Goal: Check status: Check status

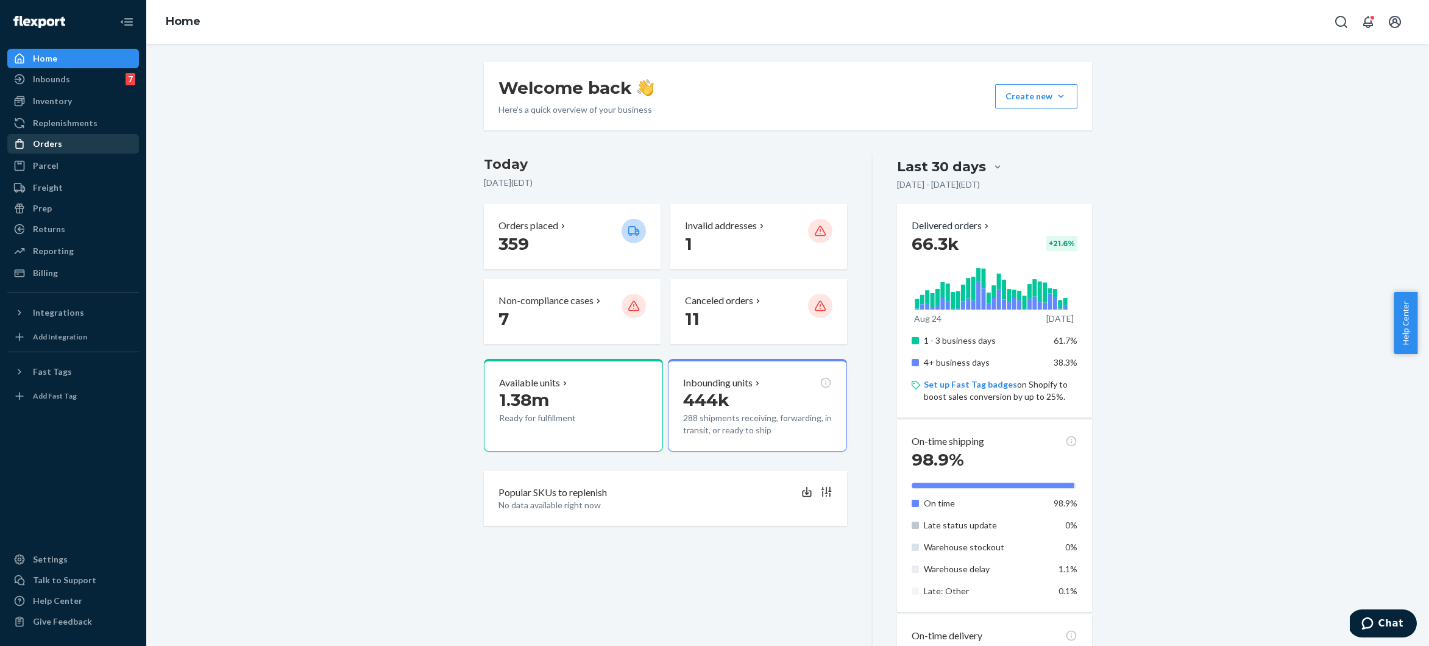
click at [57, 141] on div "Orders" at bounding box center [47, 144] width 29 height 12
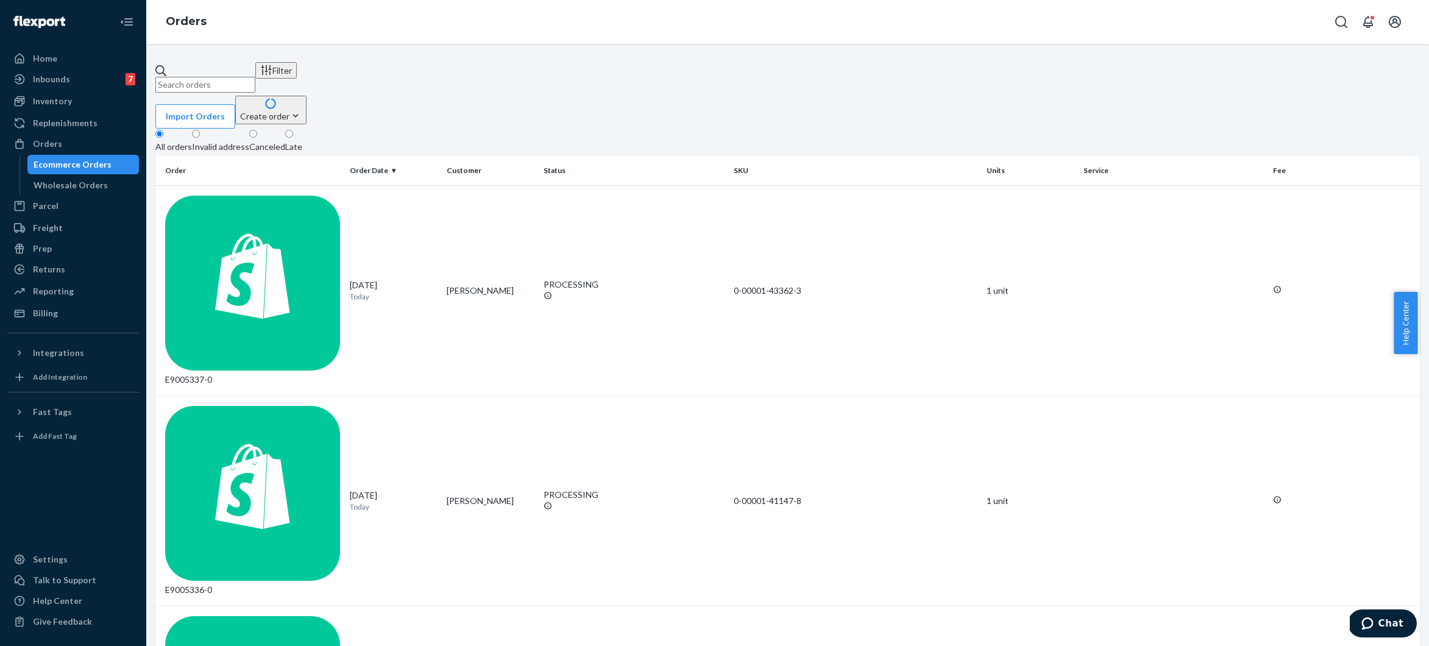
click at [224, 77] on input "text" at bounding box center [205, 85] width 100 height 16
paste input "r366437721"
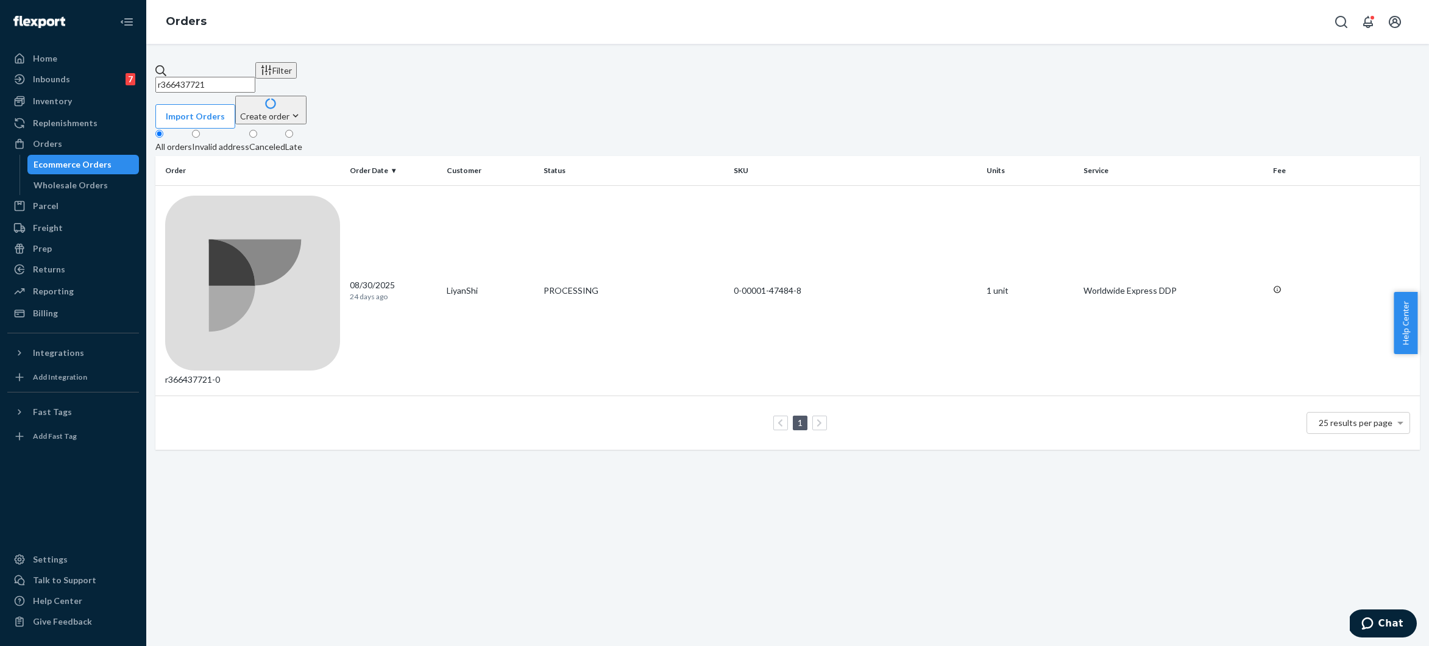
drag, startPoint x: 285, startPoint y: 79, endPoint x: 192, endPoint y: 72, distance: 92.9
click at [193, 77] on input "r366437721" at bounding box center [205, 85] width 100 height 16
type input "r"
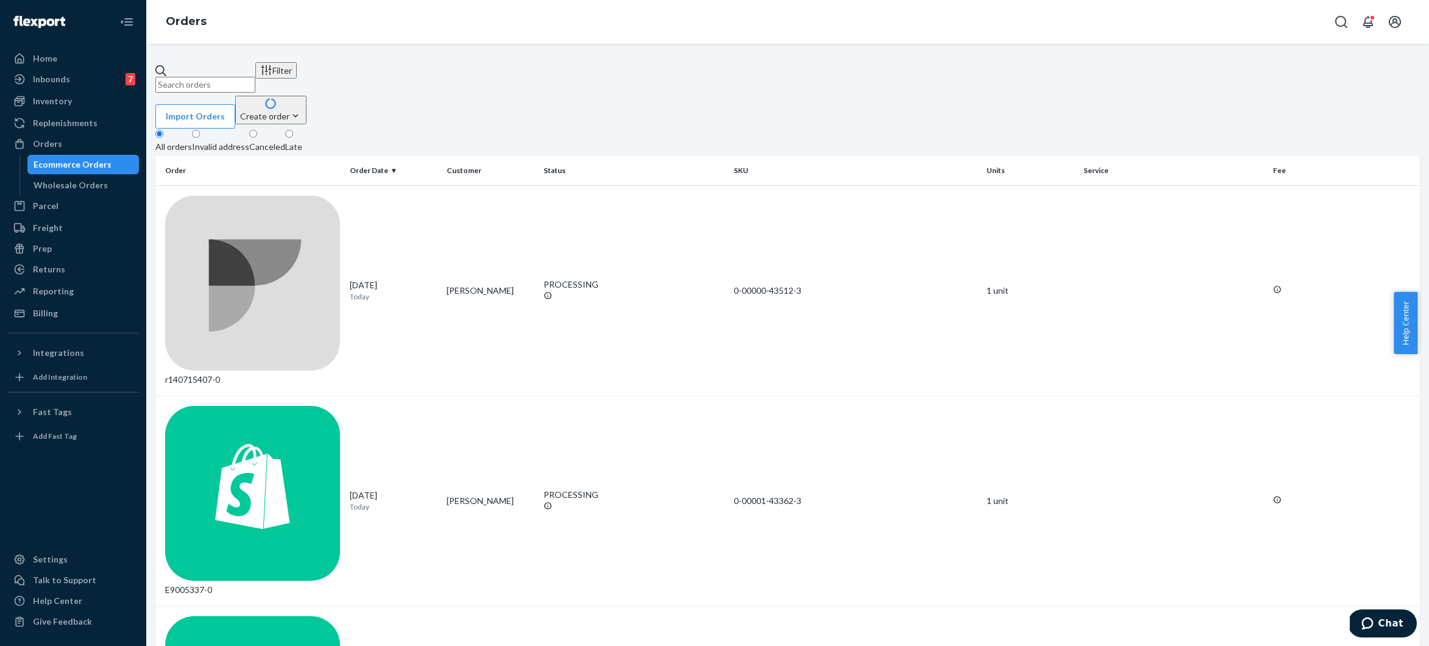
paste input "E428035"
type input "E428035"
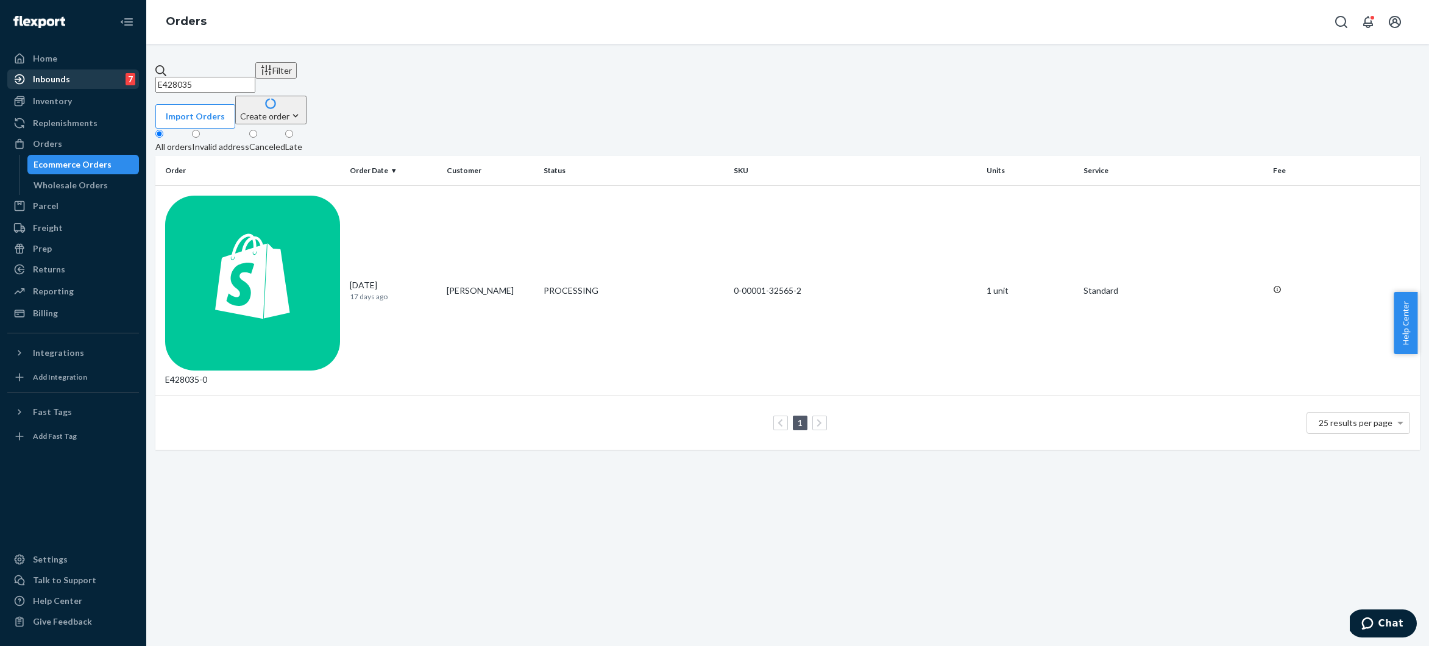
drag, startPoint x: 103, startPoint y: 69, endPoint x: 112, endPoint y: 72, distance: 8.9
click at [102, 69] on div "Home Inbounds 7 Shipping Plans Problems 7 Inventory Products Branded Packaging …" at bounding box center [714, 323] width 1429 height 646
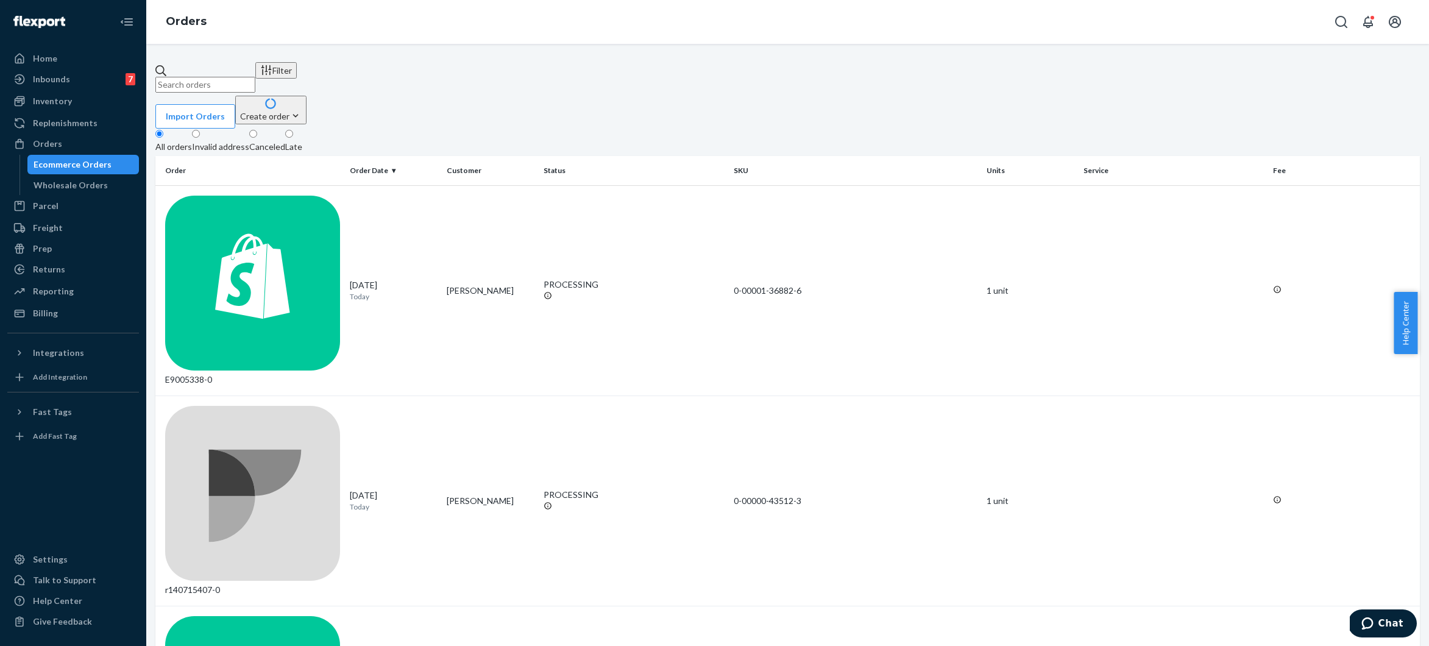
click at [242, 77] on input "text" at bounding box center [205, 85] width 100 height 16
paste input "r366437721"
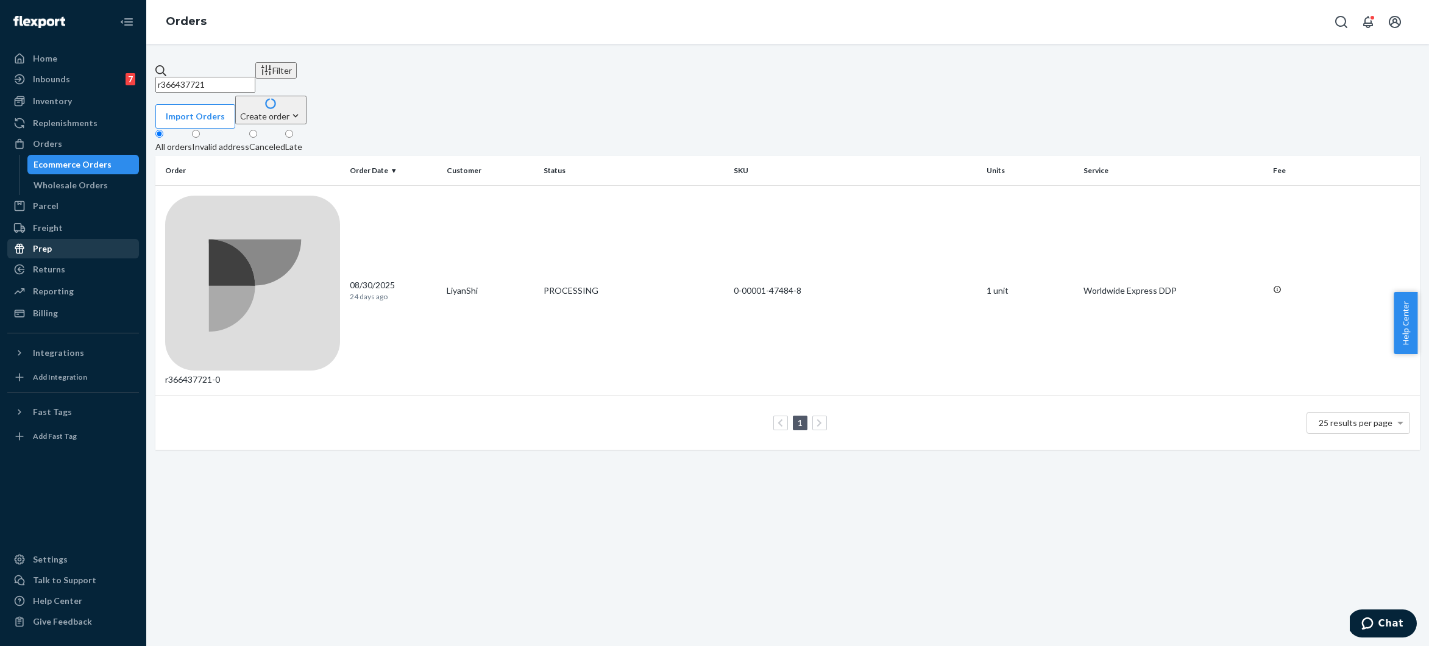
type input "r366437721"
click at [58, 62] on div "Home" at bounding box center [73, 58] width 129 height 17
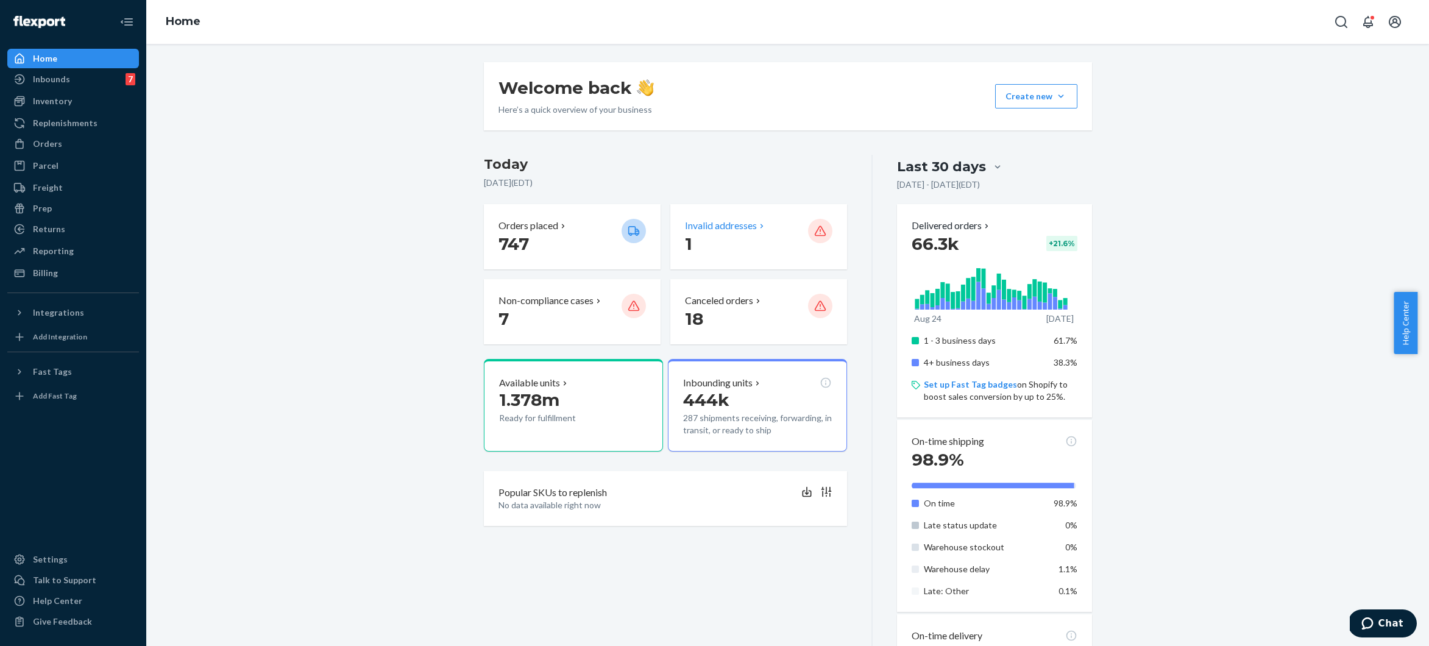
click at [722, 227] on p "Invalid addresses" at bounding box center [721, 226] width 72 height 14
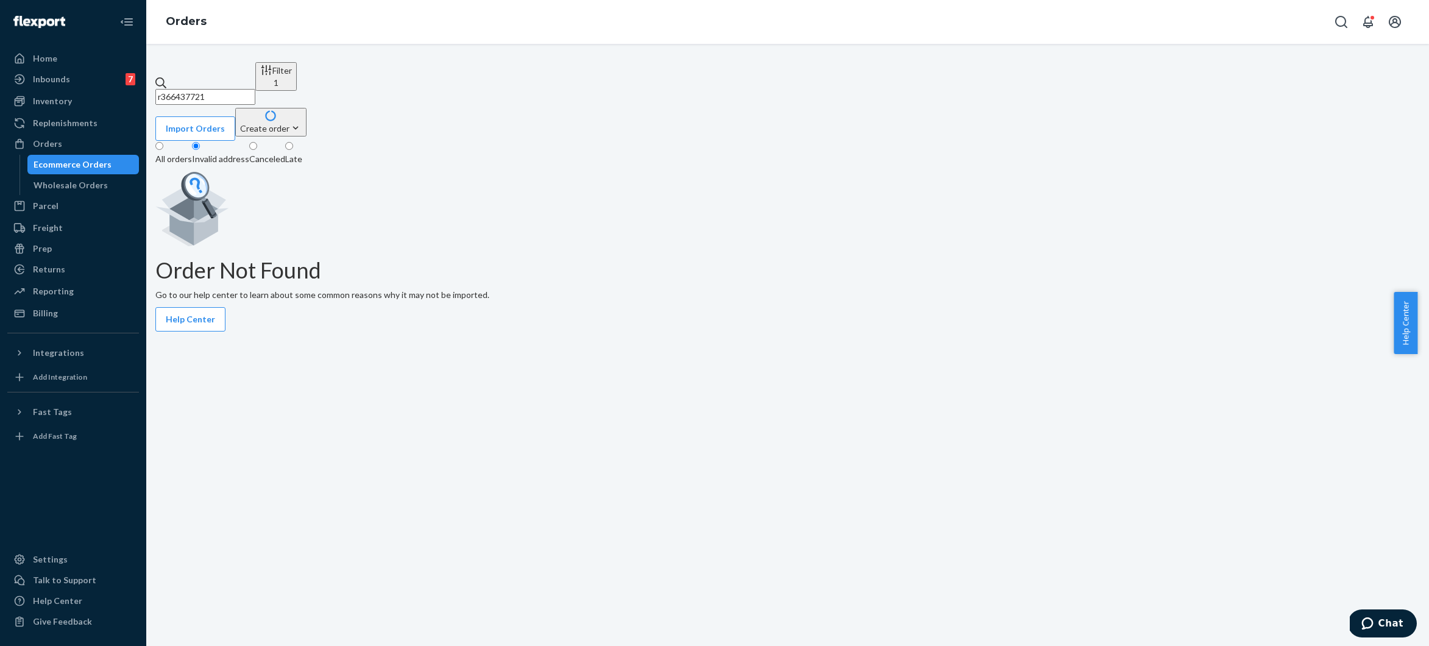
click at [190, 153] on div "All orders" at bounding box center [173, 159] width 37 height 12
click at [163, 142] on input "All orders" at bounding box center [159, 146] width 8 height 8
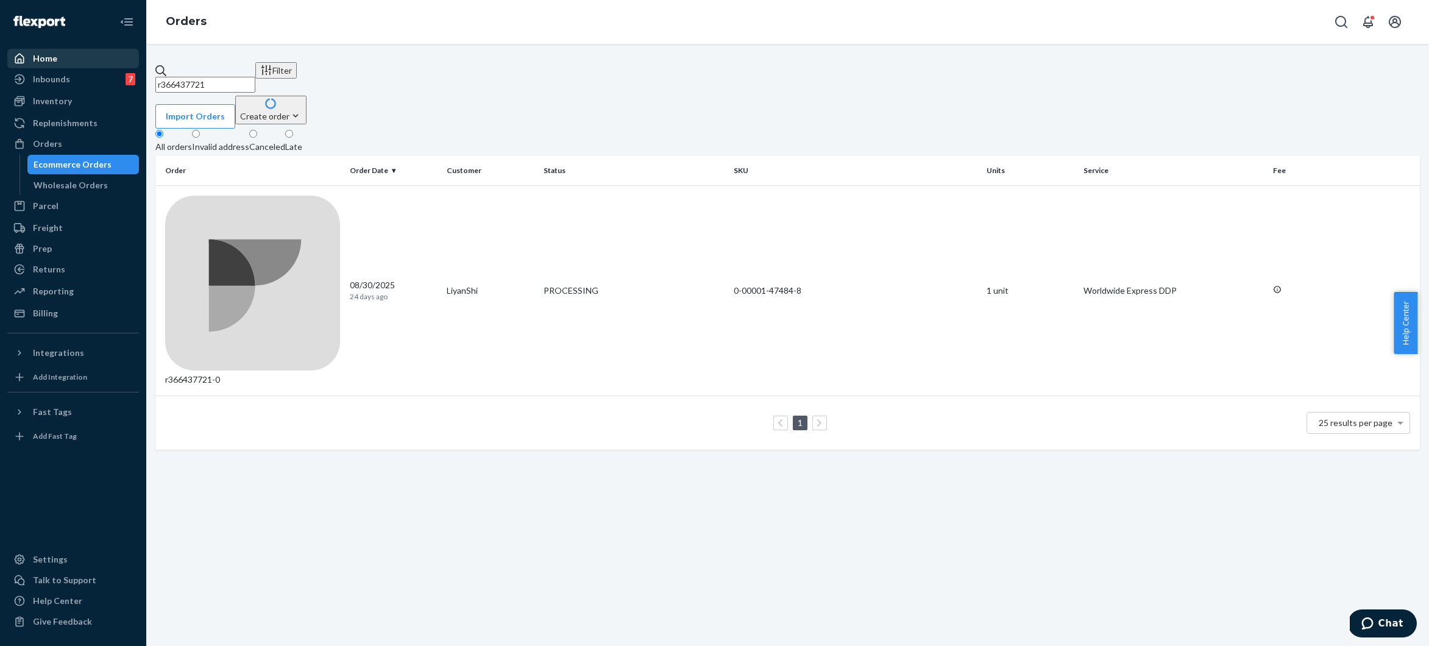
click at [73, 56] on div "Home" at bounding box center [73, 58] width 129 height 17
